Goal: Register for event/course

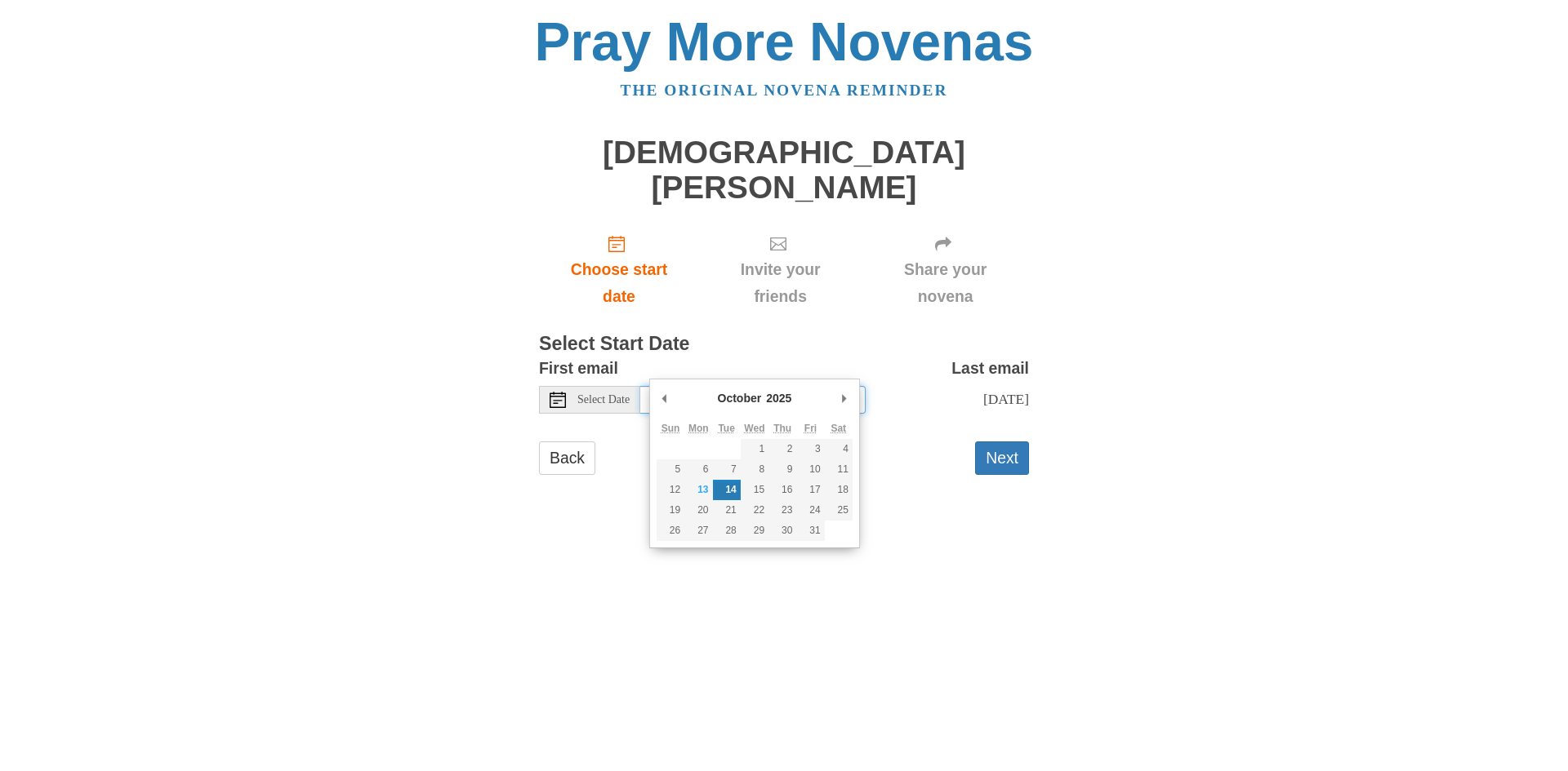
click at [699, 386] on input "Tuesday, October 14th" at bounding box center [753, 400] width 226 height 28
type input "Monday, October 13th"
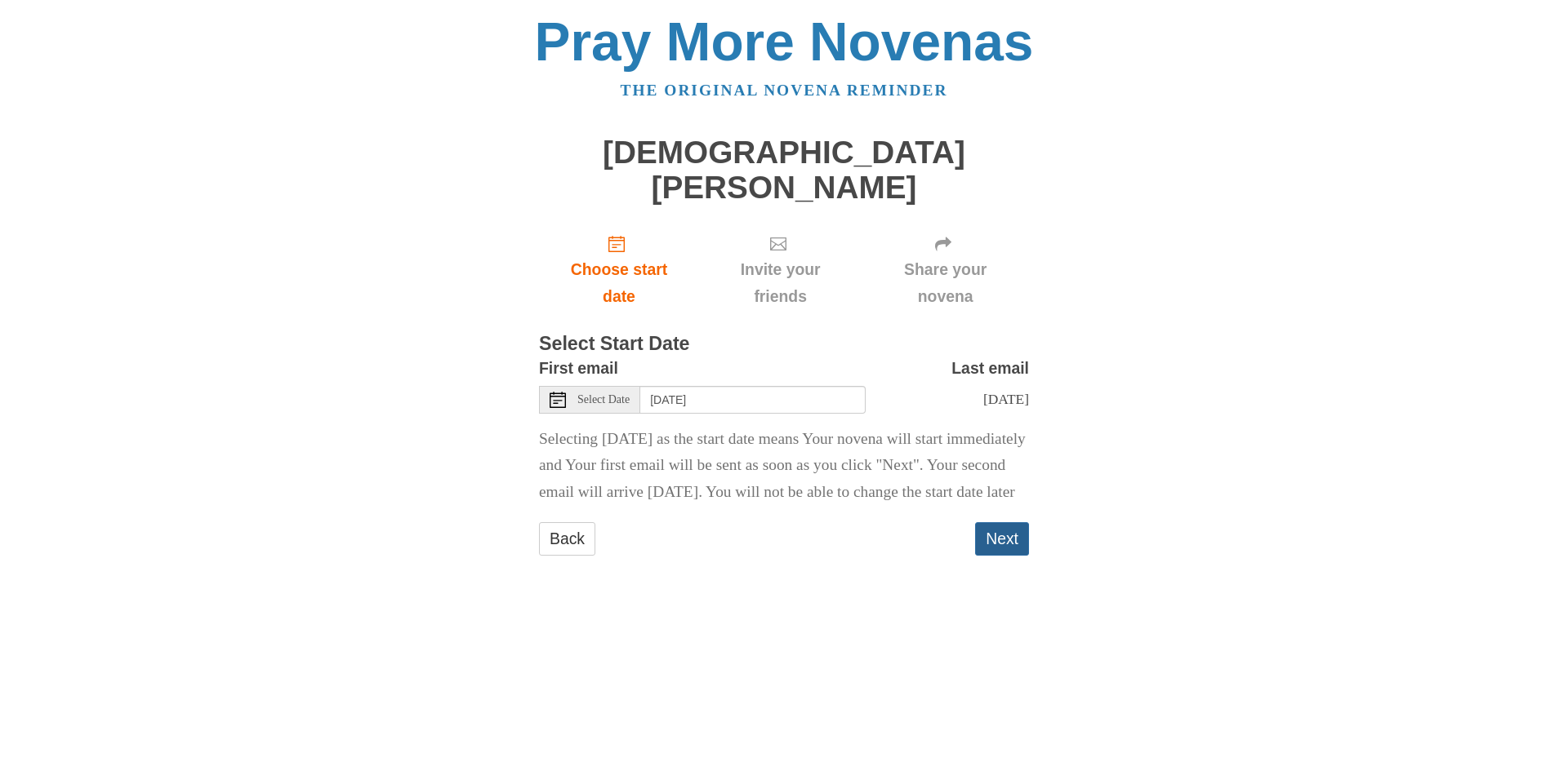
click at [1012, 548] on button "Next" at bounding box center [1002, 539] width 54 height 34
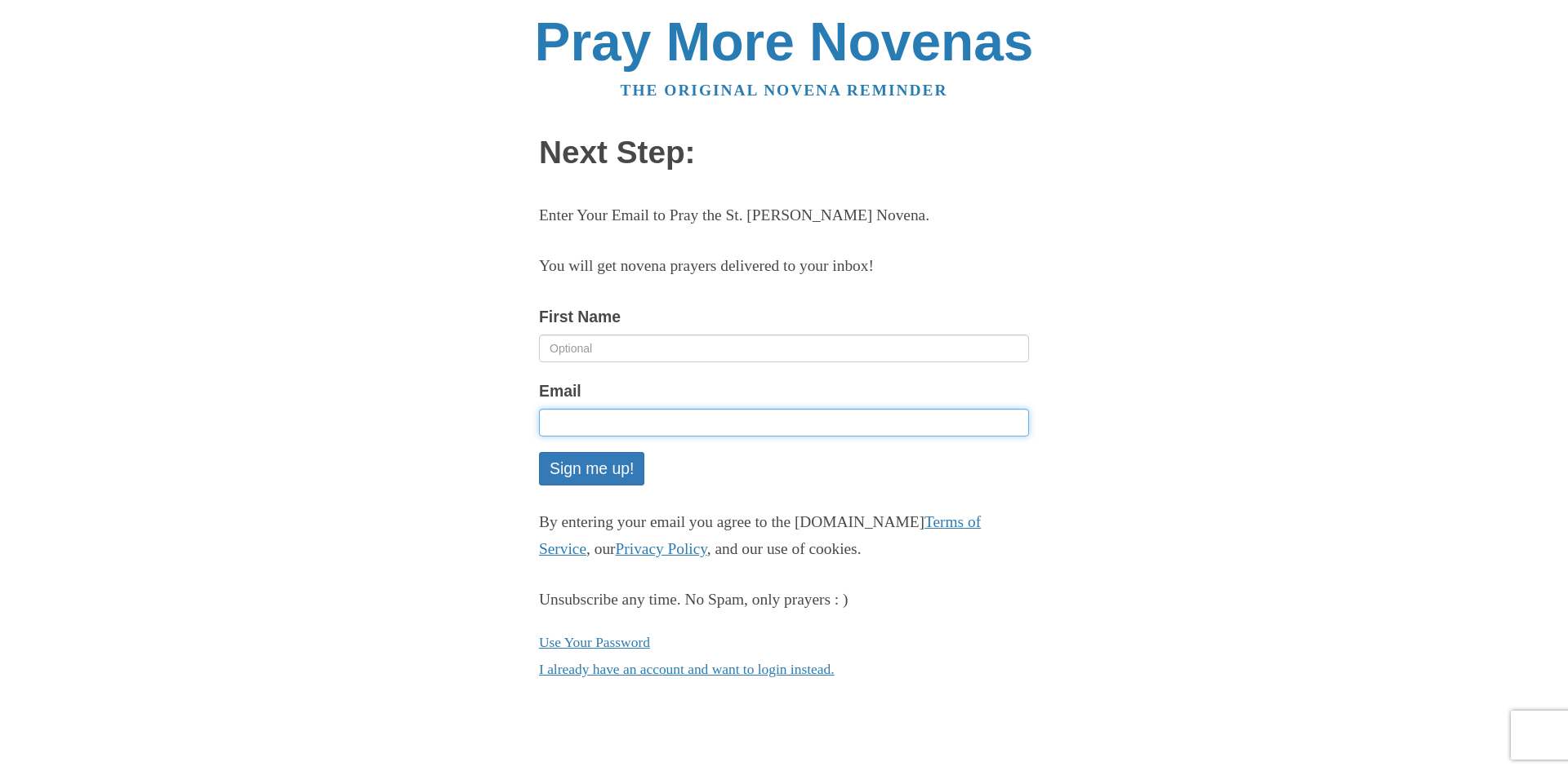
click at [614, 422] on input "Email" at bounding box center [784, 422] width 490 height 28
paste input "Read more at: https://www.praymorenovenas.com/register?slug=st-john-paul-ii-nov…"
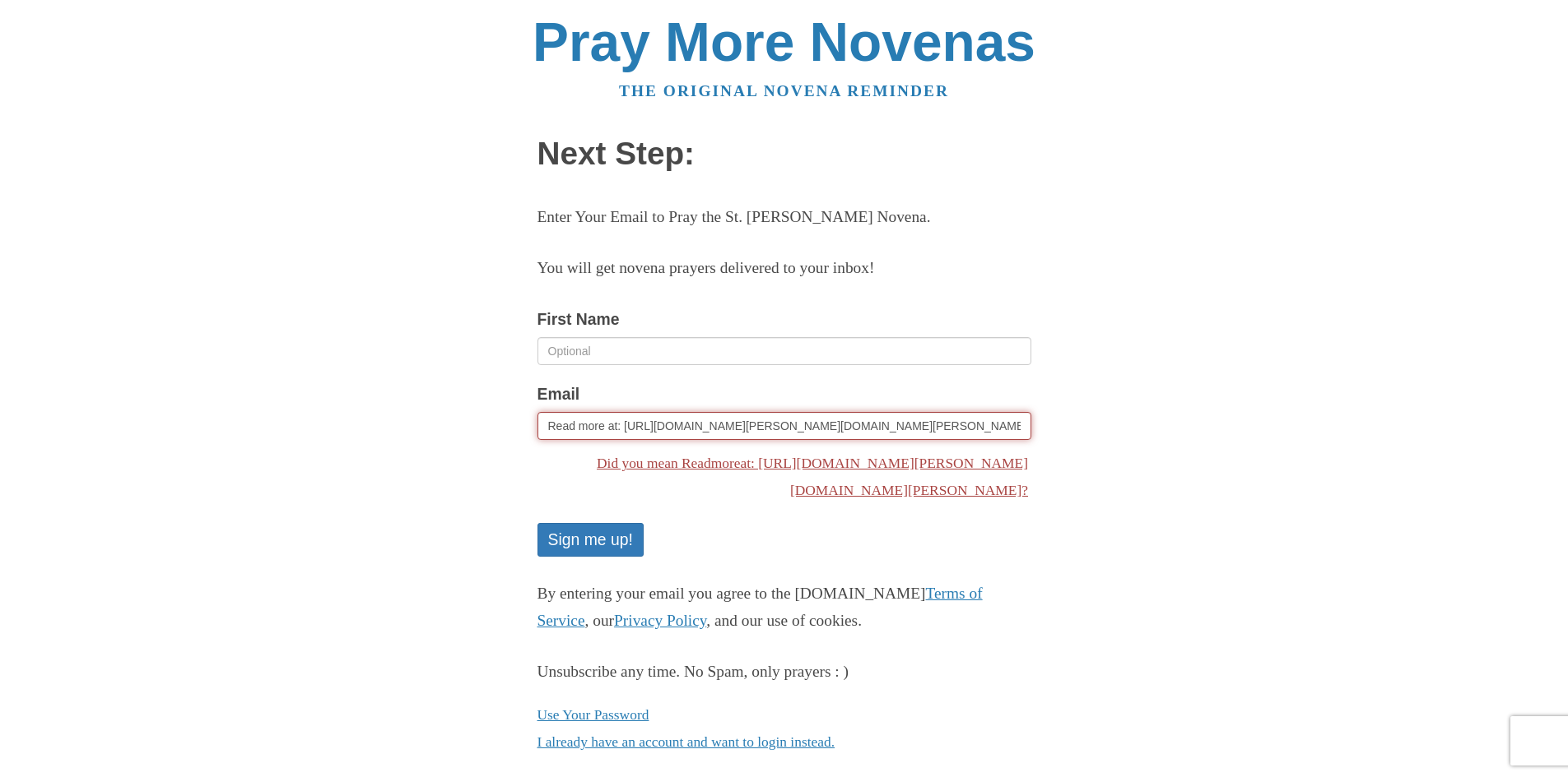
drag, startPoint x: 1021, startPoint y: 429, endPoint x: 303, endPoint y: 421, distance: 718.0
click at [303, 424] on div "Pray More Novenas The original novena reminder Next Step: Enter Your Email to P…" at bounding box center [784, 401] width 963 height 803
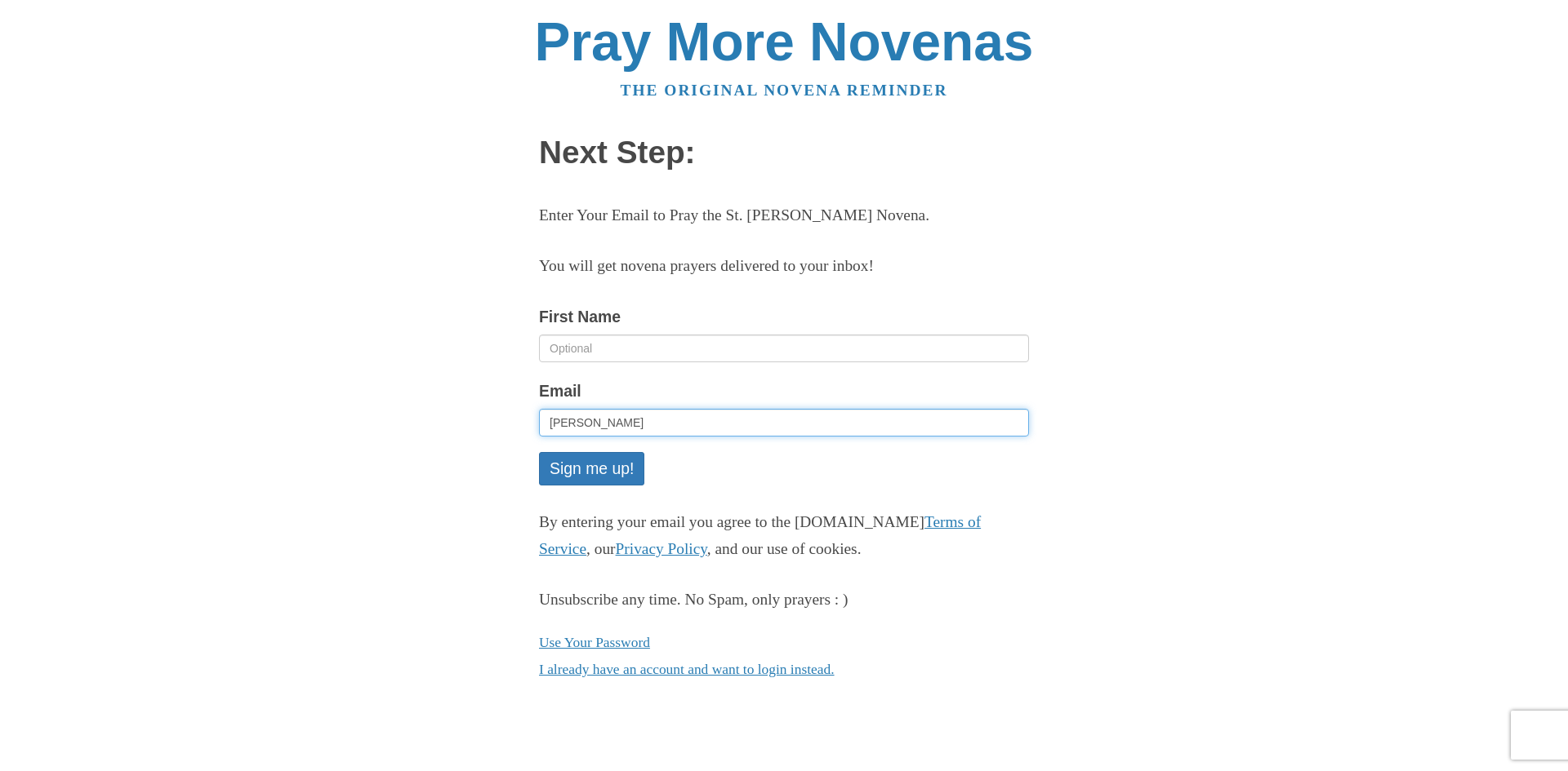
type input "joseph@briarwoodpartners.net"
click at [563, 460] on button "Sign me up!" at bounding box center [591, 468] width 105 height 34
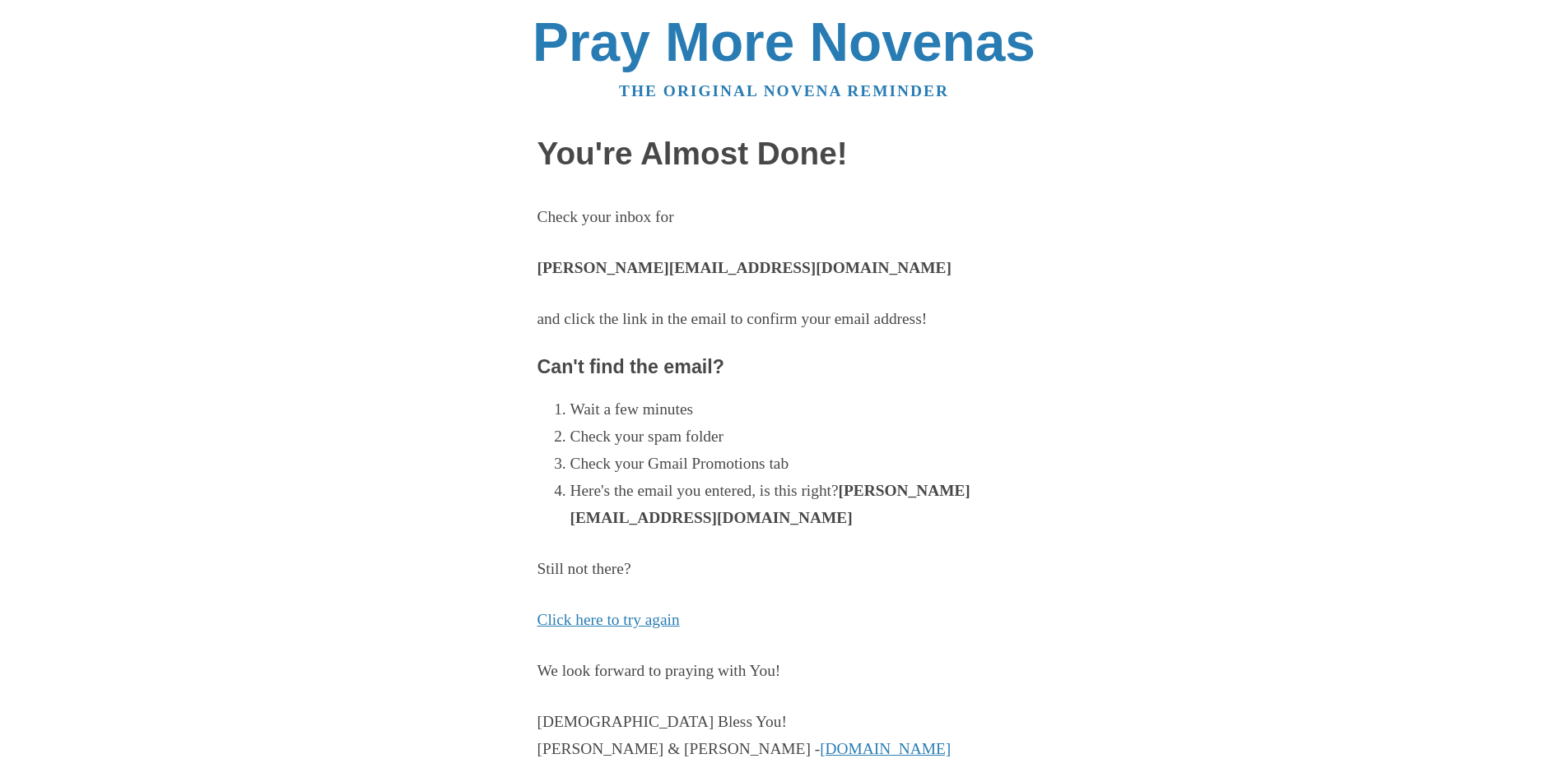
click at [1276, 230] on body "Pray More Novenas The original novena reminder You're Almost Done! Check your i…" at bounding box center [784, 501] width 1568 height 1002
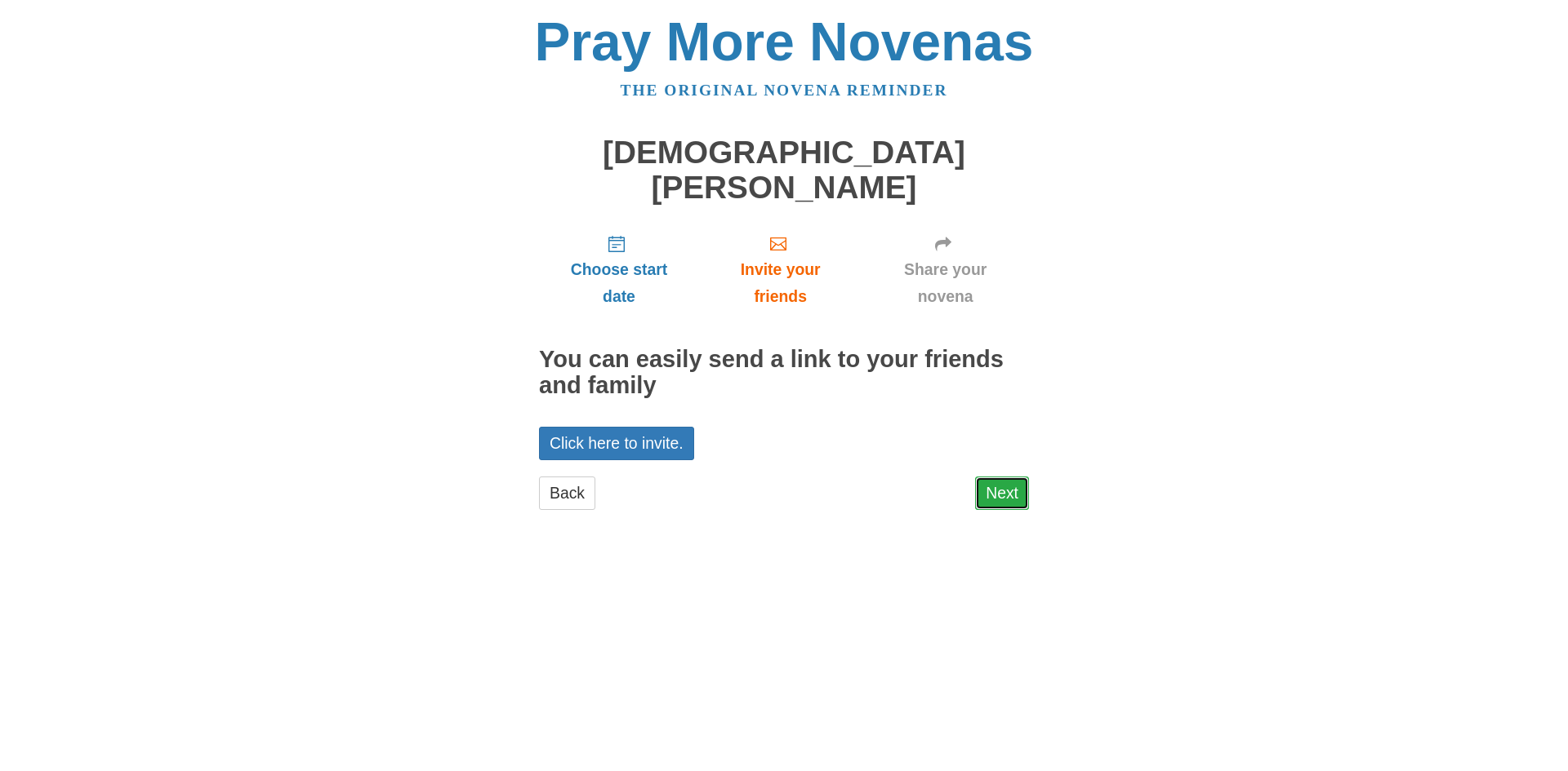
click at [1002, 477] on link "Next" at bounding box center [1002, 493] width 54 height 34
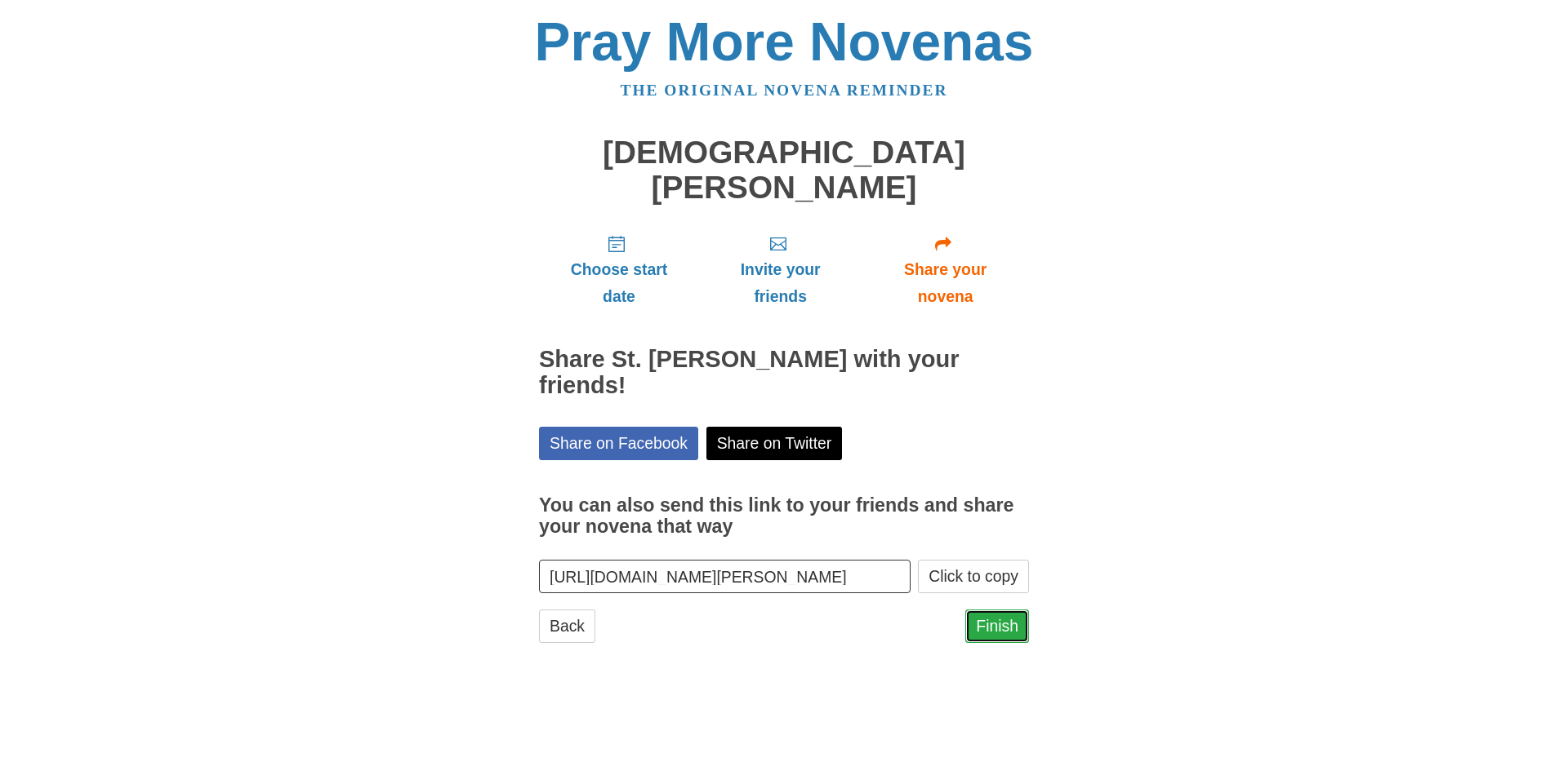
click at [999, 610] on link "Finish" at bounding box center [996, 626] width 63 height 34
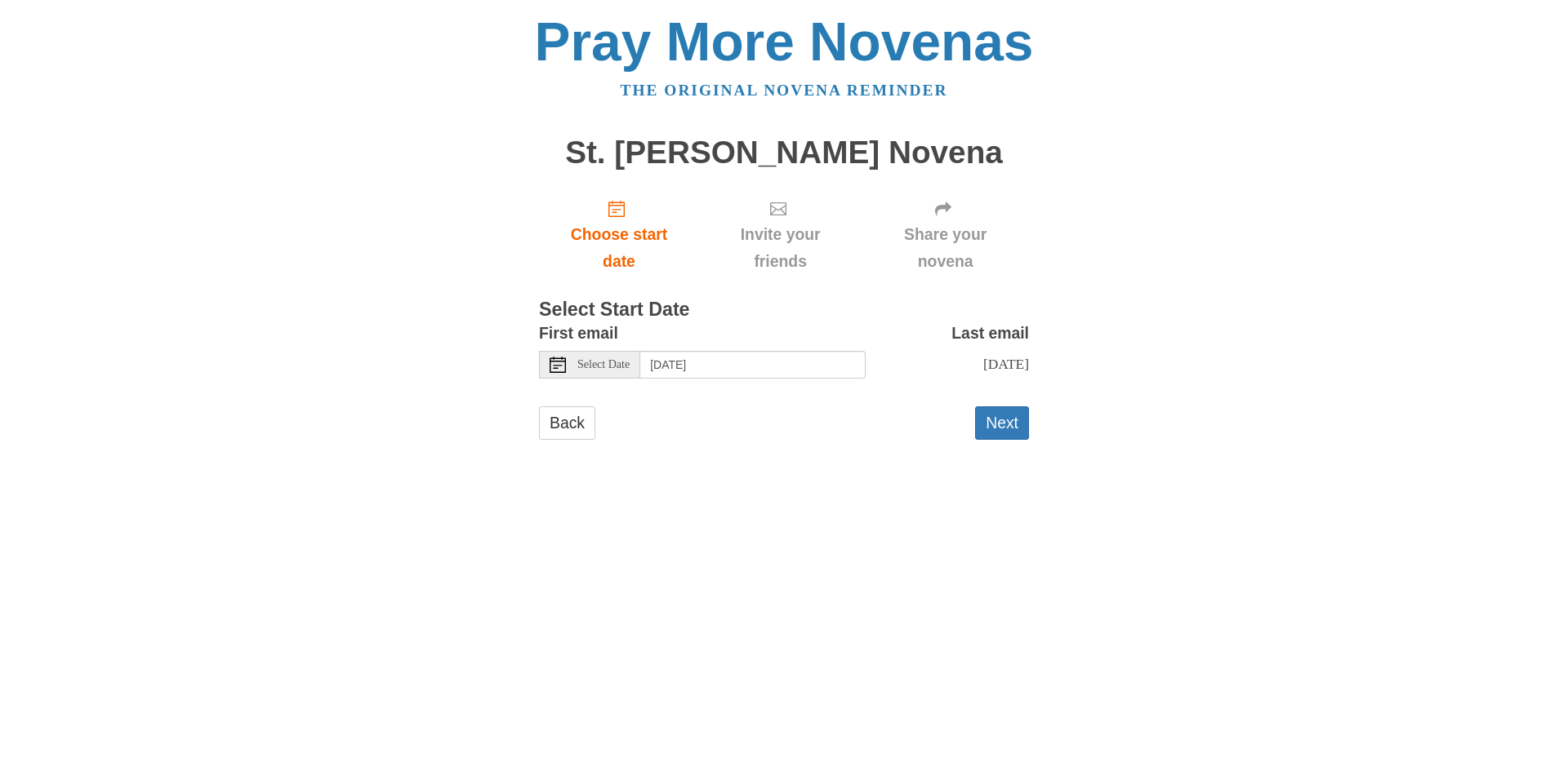
click at [618, 356] on div "Select Date" at bounding box center [589, 365] width 102 height 28
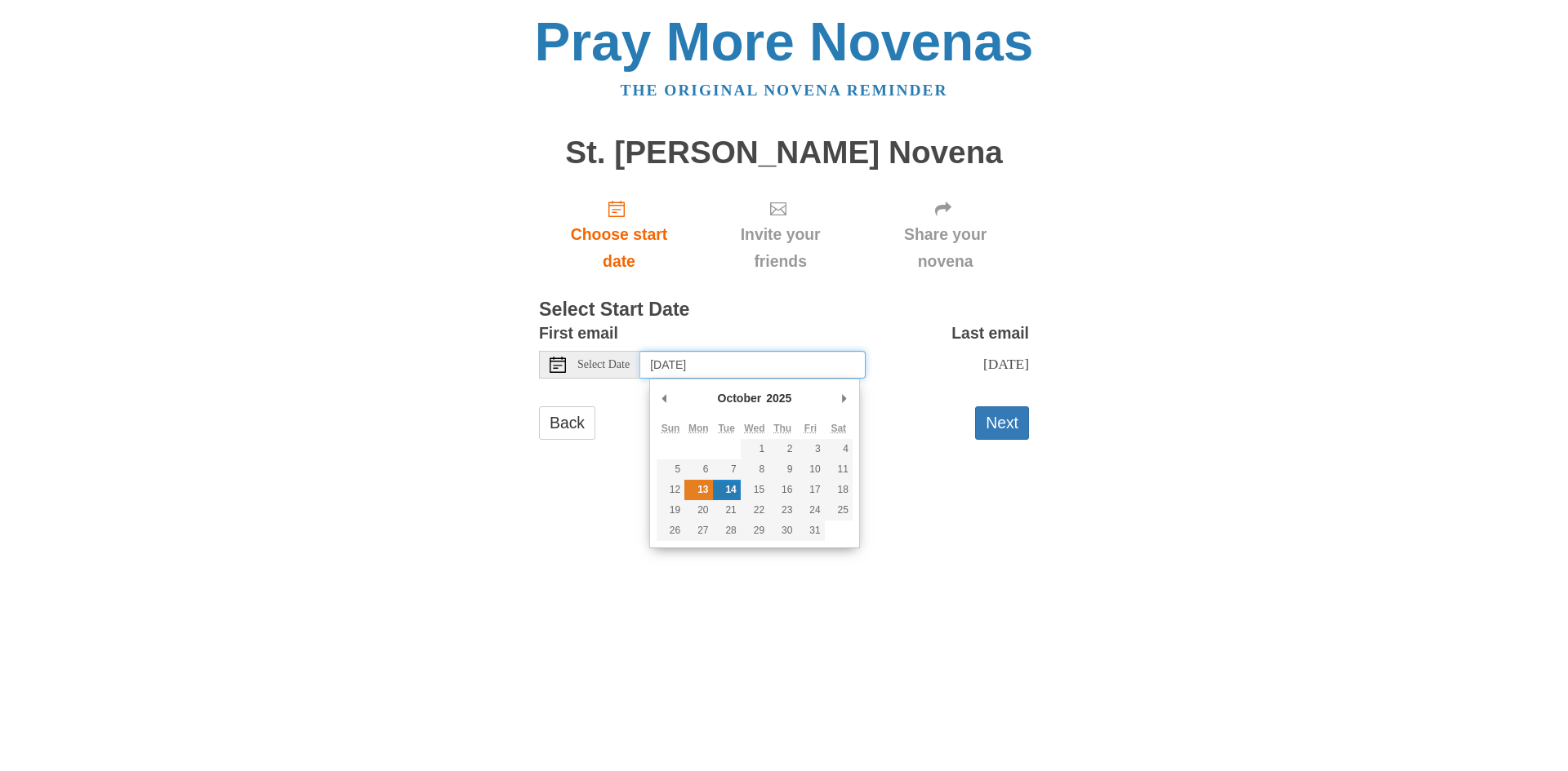
type input "Monday, October 13th"
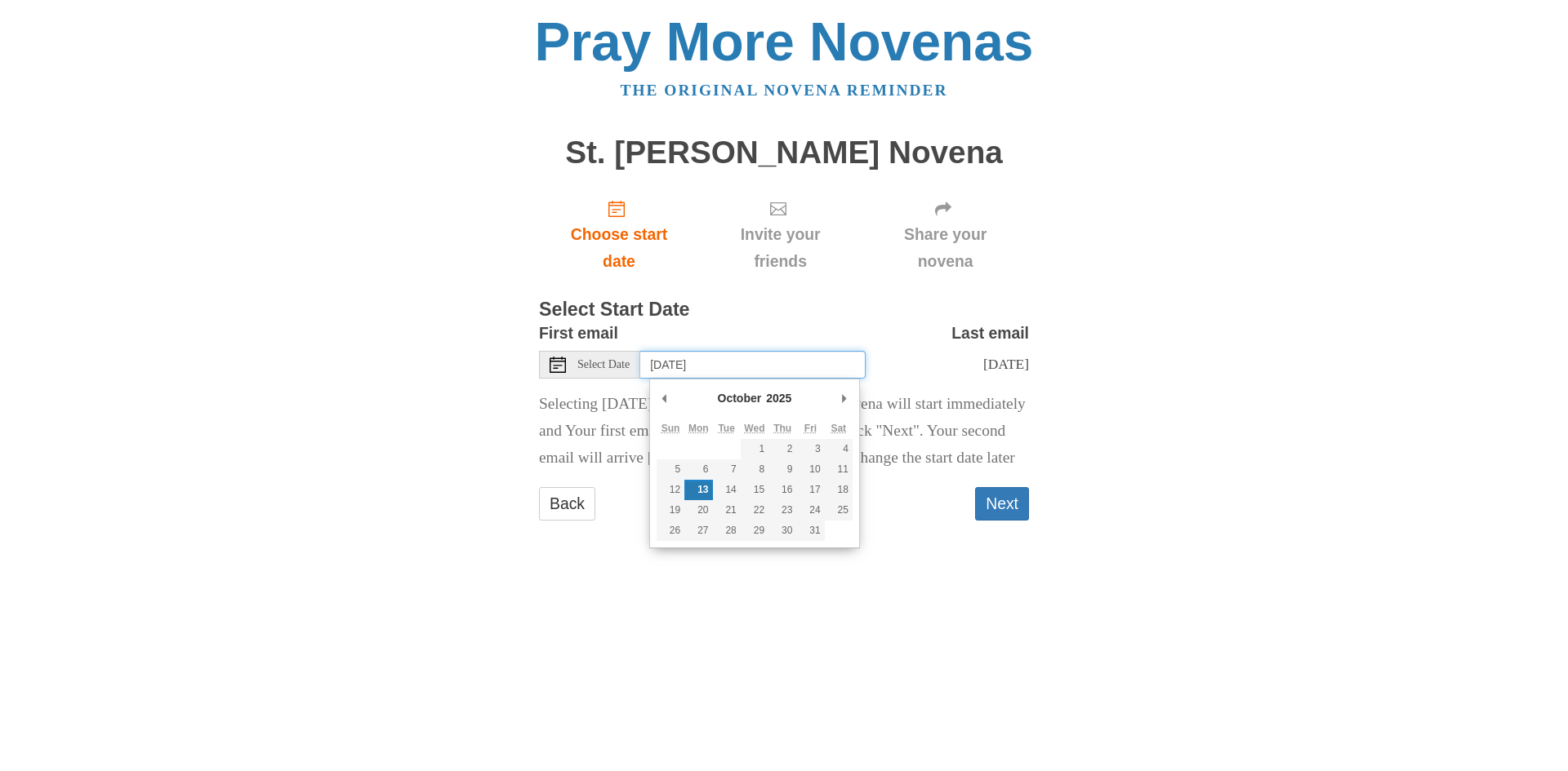
drag, startPoint x: 691, startPoint y: 487, endPoint x: 882, endPoint y: 449, distance: 194.7
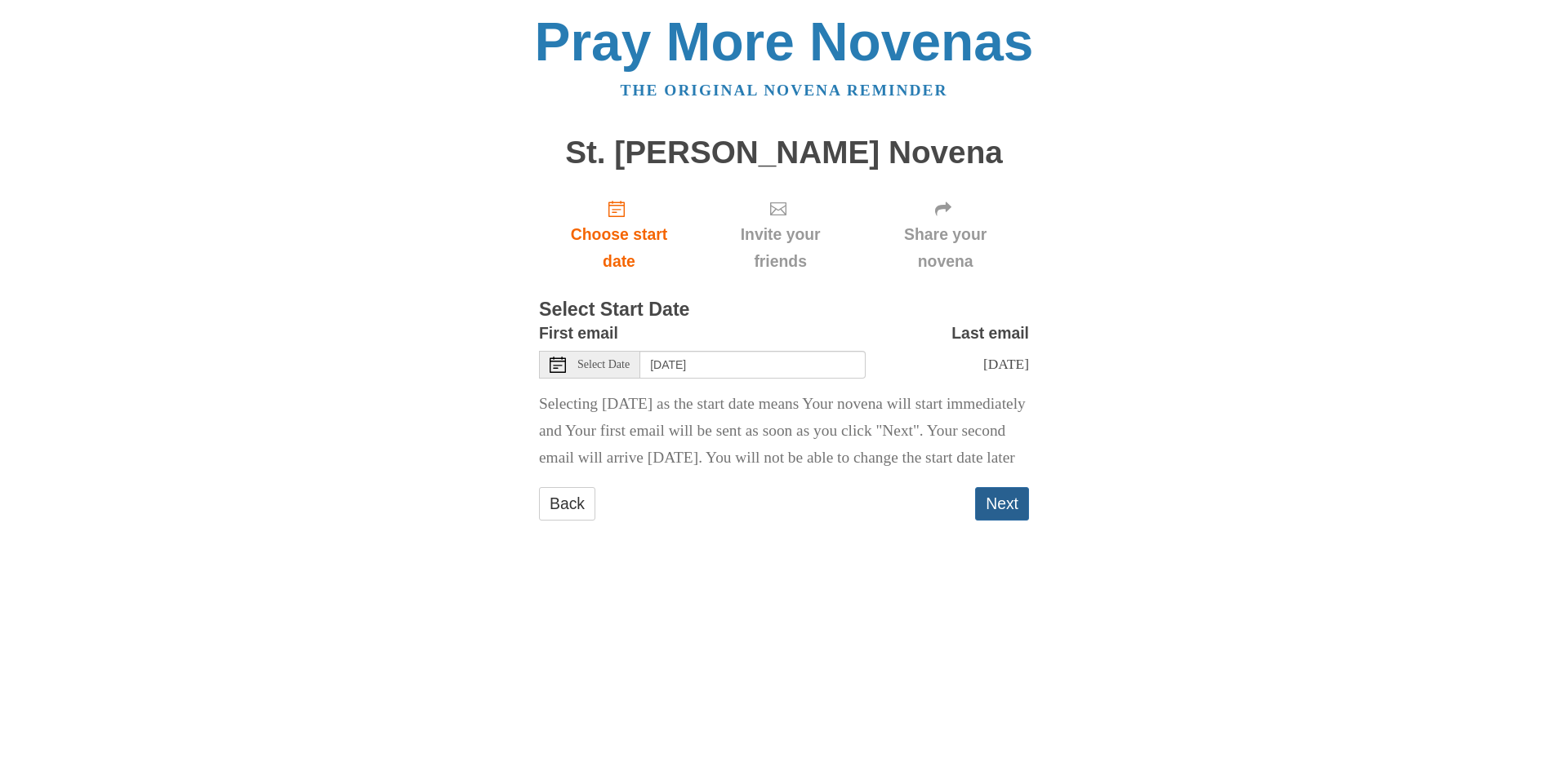
click at [1001, 520] on button "Next" at bounding box center [1002, 504] width 54 height 34
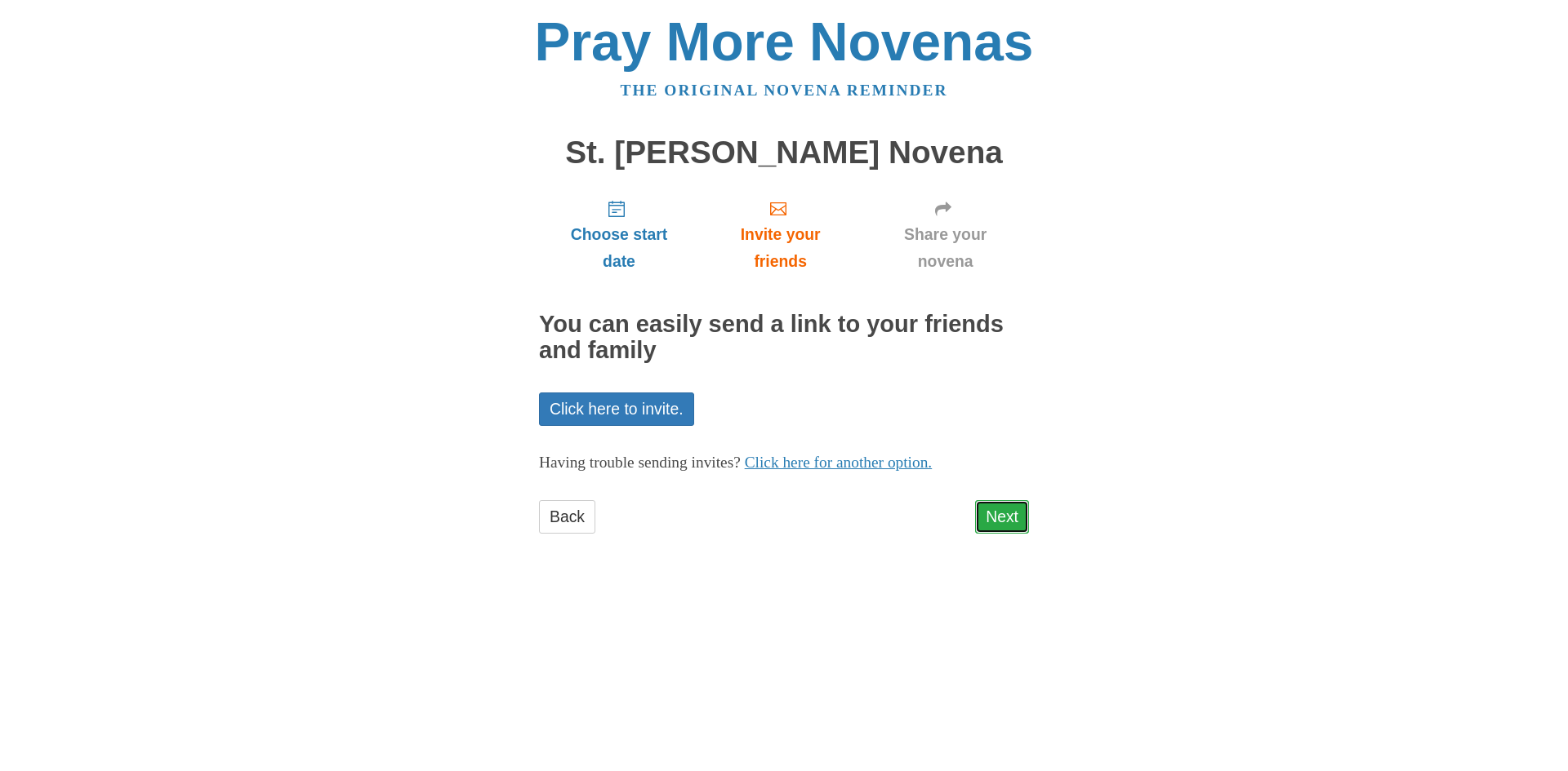
click at [991, 523] on link "Next" at bounding box center [1002, 517] width 54 height 34
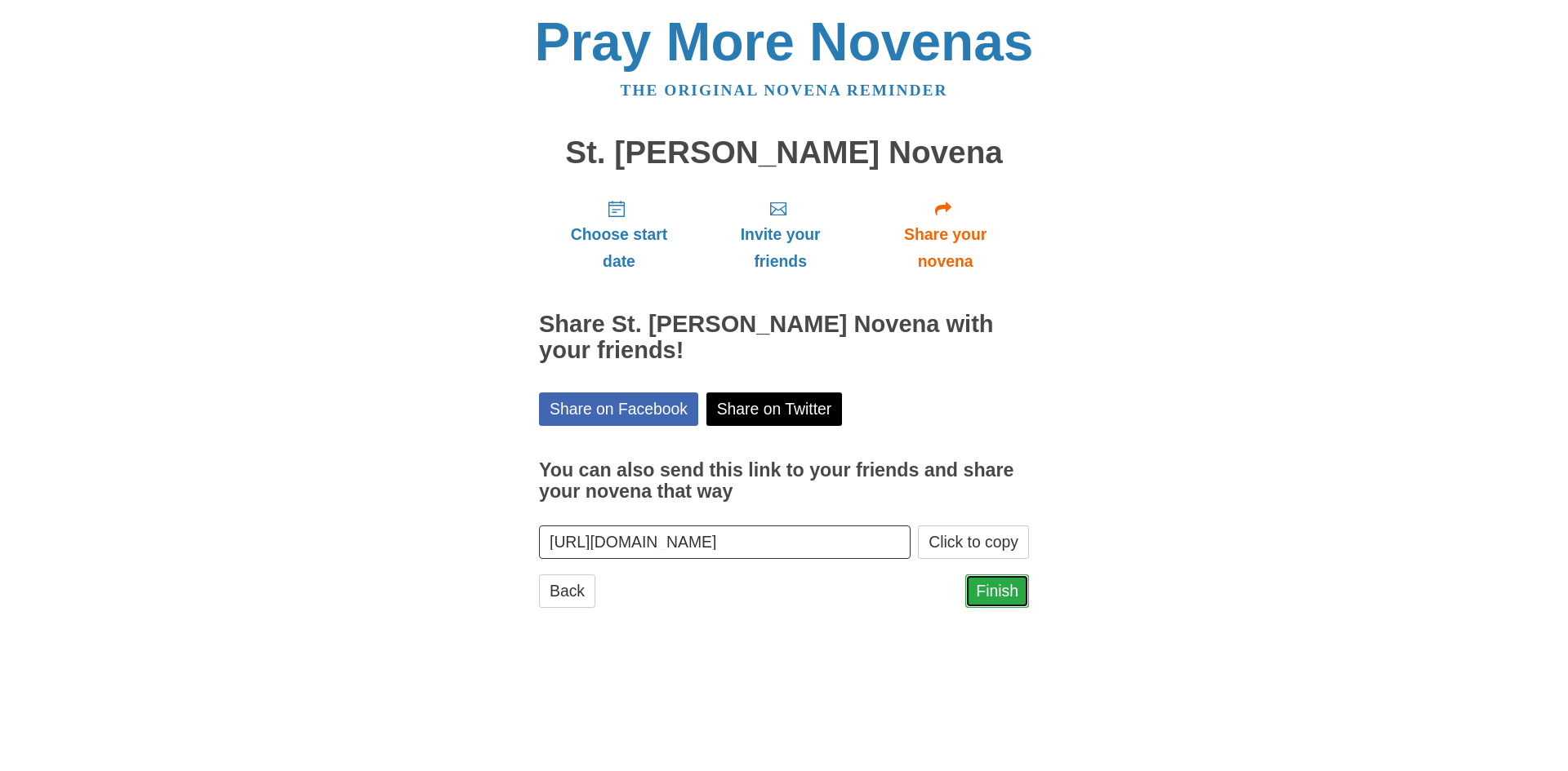
click at [1007, 582] on link "Finish" at bounding box center [996, 591] width 63 height 34
